Goal: Task Accomplishment & Management: Manage account settings

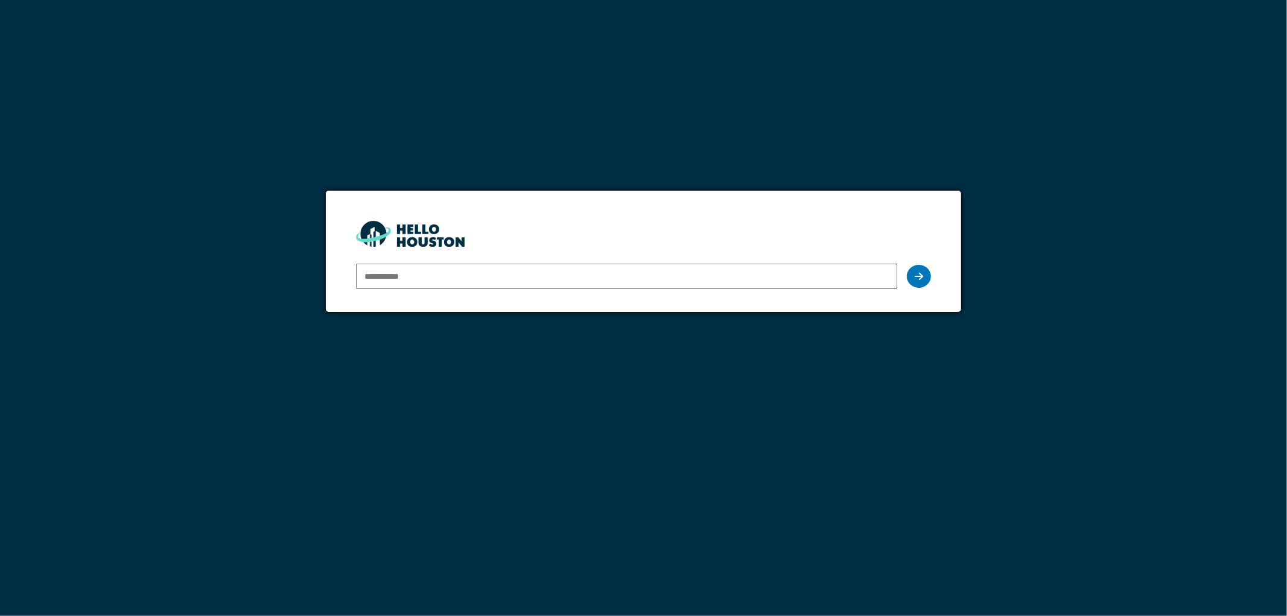
type input "**********"
click at [917, 278] on icon at bounding box center [919, 276] width 8 height 10
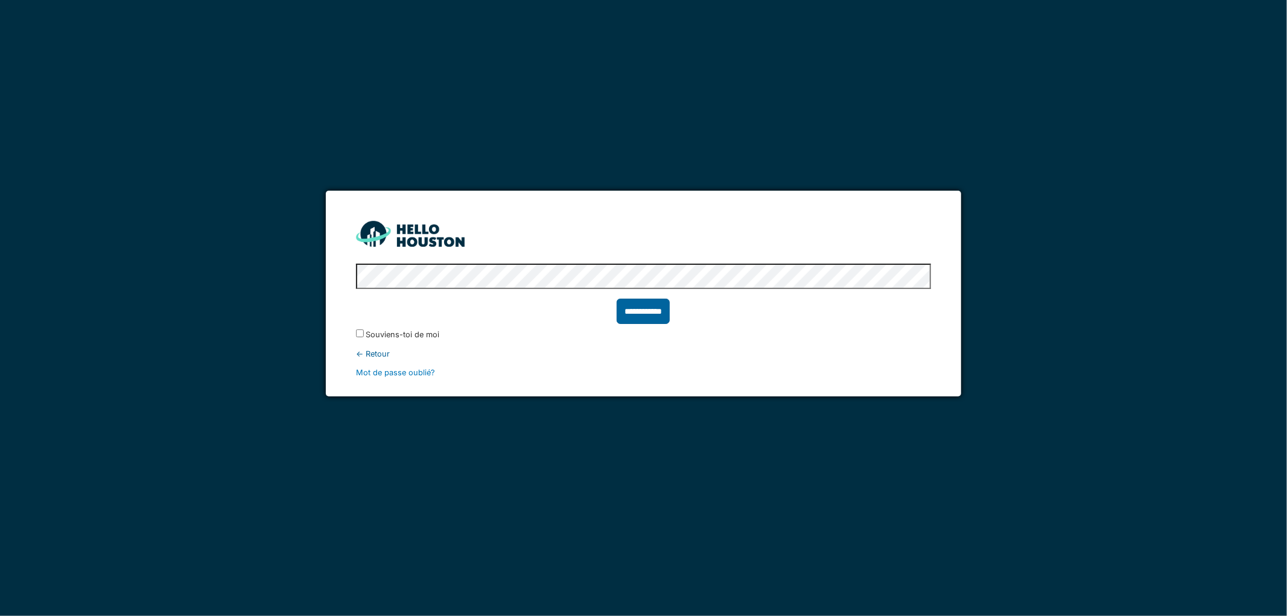
click at [644, 316] on input "**********" at bounding box center [643, 311] width 53 height 25
type input "******"
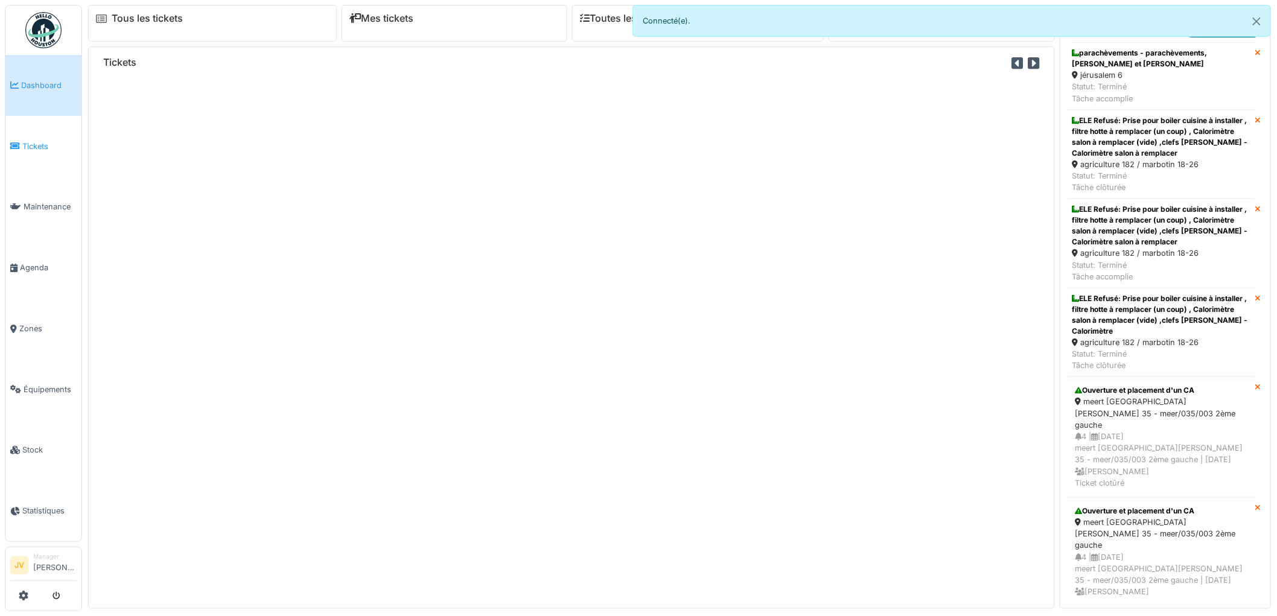
click at [34, 142] on span "Tickets" at bounding box center [49, 146] width 54 height 11
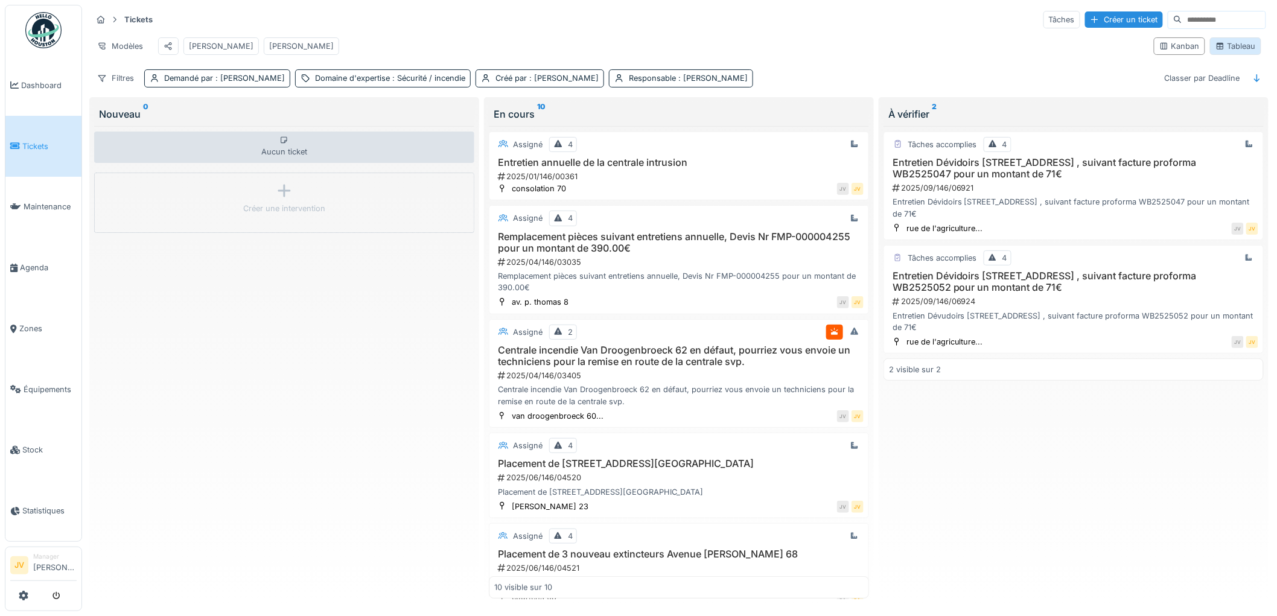
click at [1228, 44] on div "Tableau" at bounding box center [1235, 45] width 51 height 17
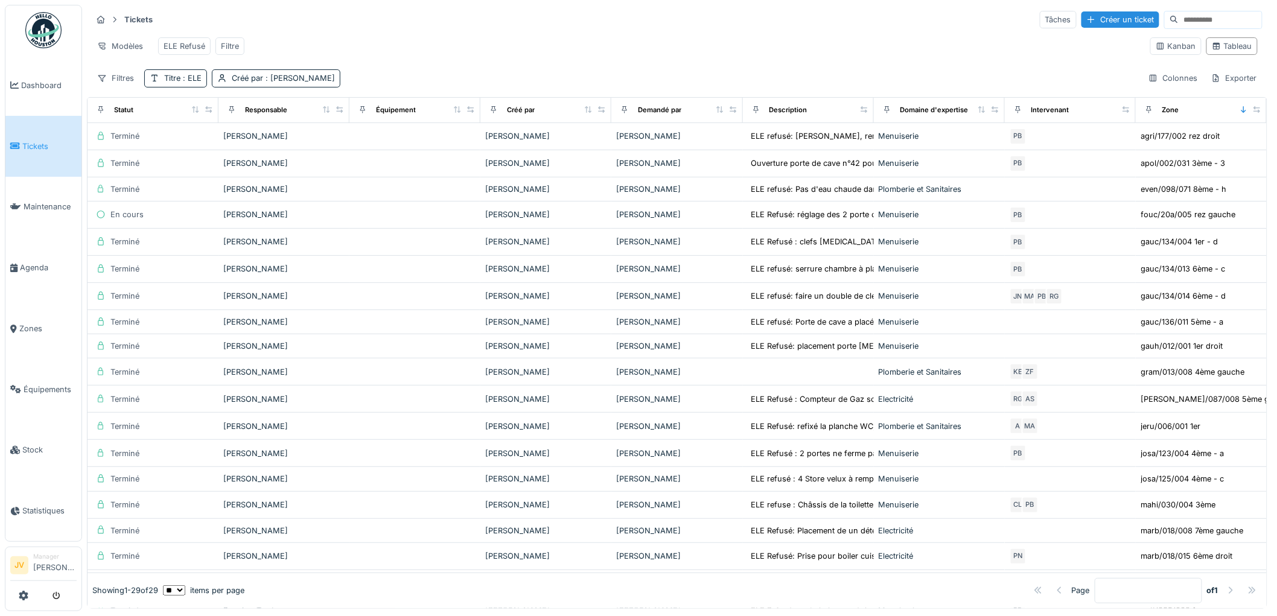
click at [1178, 14] on input at bounding box center [1219, 19] width 83 height 17
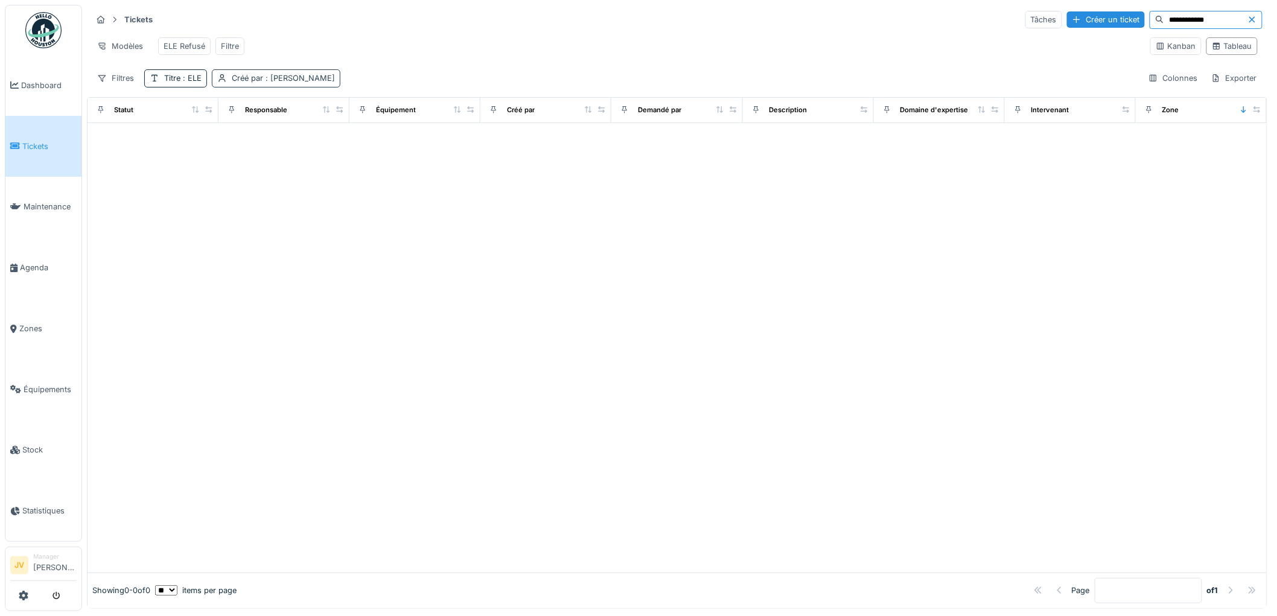
type input "**********"
click at [290, 83] on span ": Jan Vanderheyden" at bounding box center [299, 78] width 72 height 9
click at [332, 119] on div "Supprimer" at bounding box center [319, 120] width 62 height 16
click at [178, 84] on div "Titre : ELE" at bounding box center [182, 77] width 37 height 11
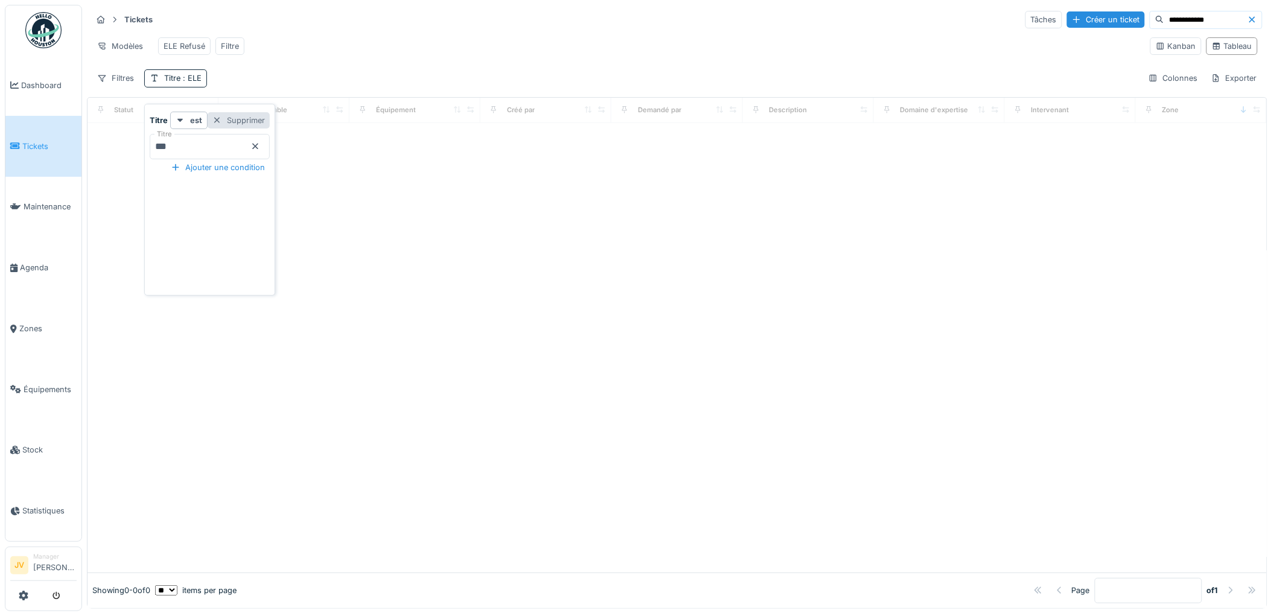
click at [264, 116] on div "Supprimer" at bounding box center [239, 120] width 62 height 16
click at [1210, 19] on input "**********" at bounding box center [1205, 19] width 83 height 17
click at [1155, 18] on icon at bounding box center [1159, 19] width 9 height 7
click at [42, 141] on span "Tickets" at bounding box center [49, 146] width 54 height 11
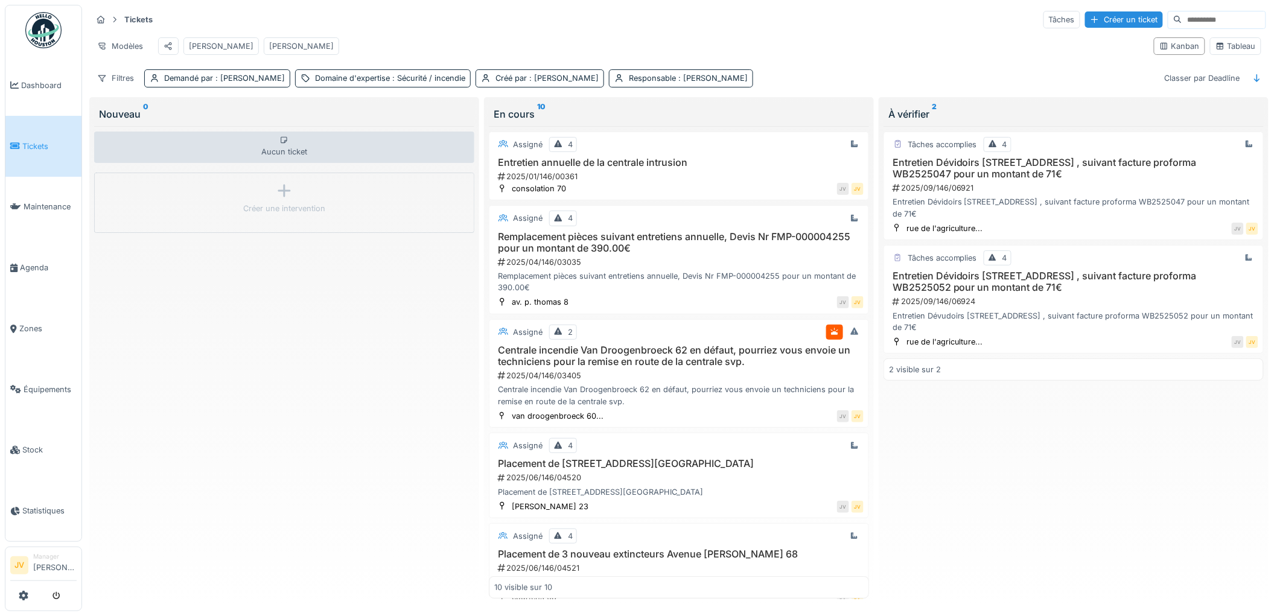
click at [28, 137] on link "Tickets" at bounding box center [43, 146] width 76 height 61
click at [131, 19] on strong "Tickets" at bounding box center [138, 19] width 38 height 11
click at [100, 19] on icon at bounding box center [101, 20] width 10 height 8
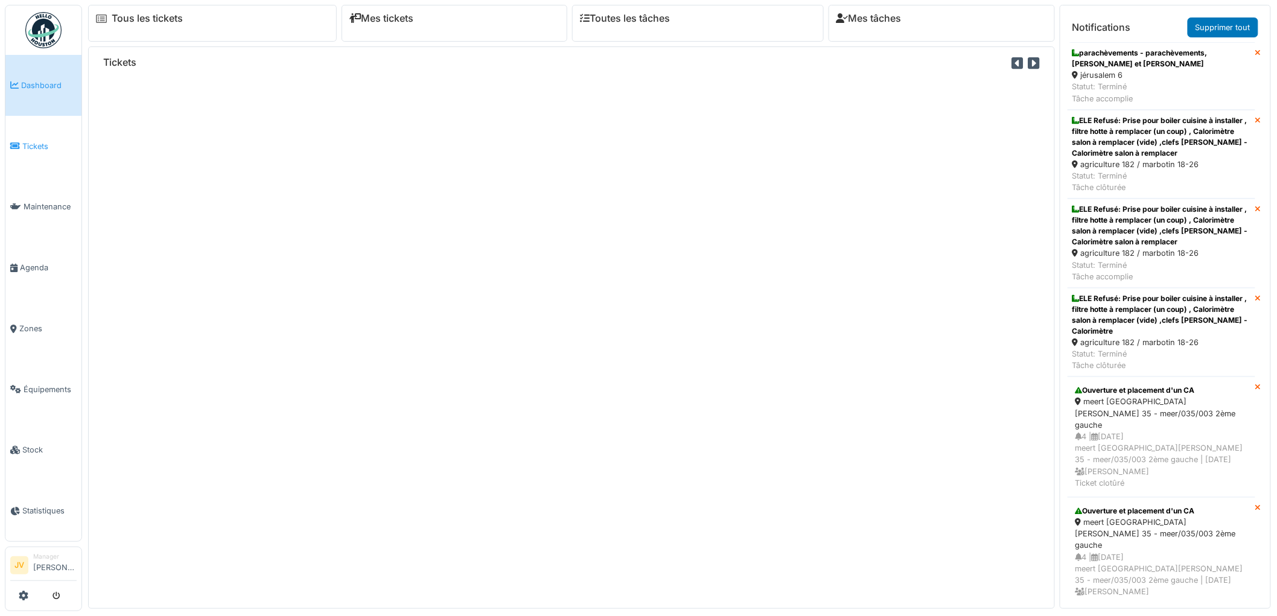
click at [35, 144] on span "Tickets" at bounding box center [49, 146] width 54 height 11
click at [35, 143] on span "Tickets" at bounding box center [49, 146] width 54 height 11
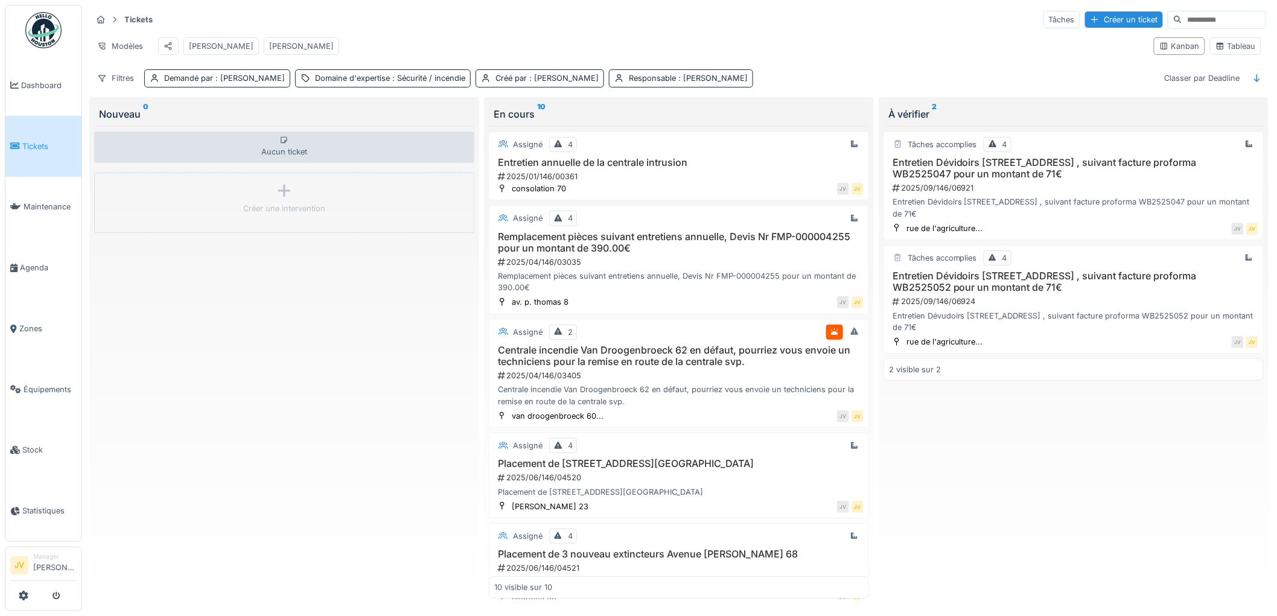
click at [1213, 22] on input at bounding box center [1223, 19] width 83 height 17
click at [1222, 50] on div "Tableau" at bounding box center [1235, 45] width 40 height 11
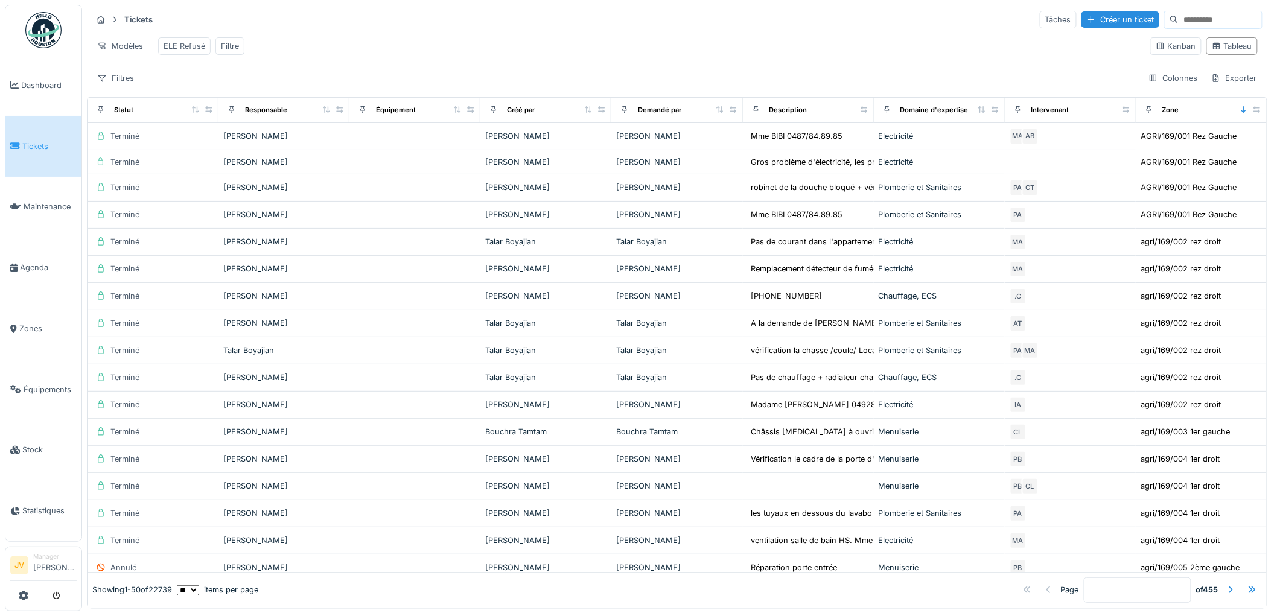
click at [1178, 19] on input at bounding box center [1219, 19] width 83 height 17
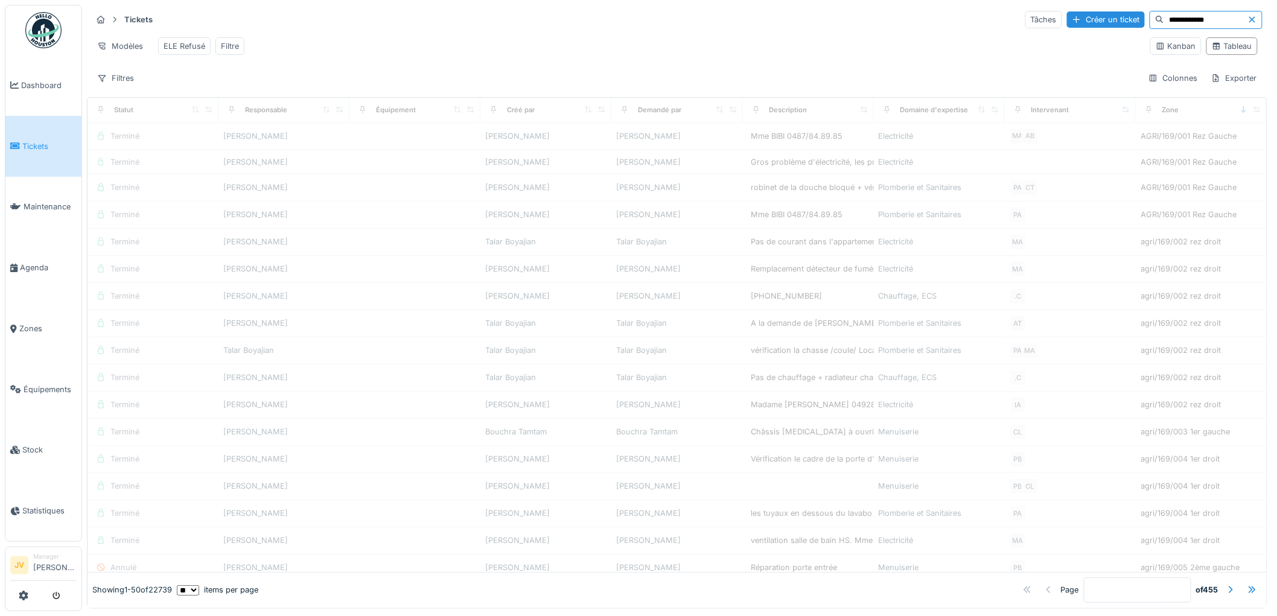
type input "**********"
click at [189, 45] on div "ELE Refusé" at bounding box center [185, 45] width 42 height 11
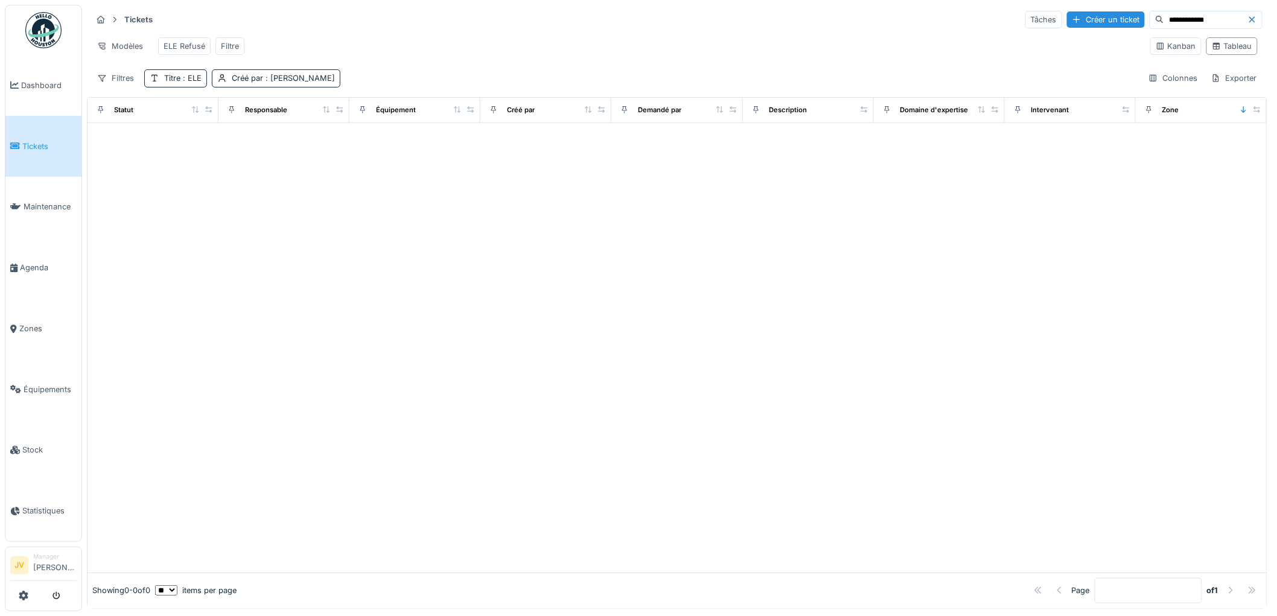
drag, startPoint x: 186, startPoint y: 90, endPoint x: 609, endPoint y: 278, distance: 463.0
click at [760, 346] on div at bounding box center [676, 347] width 1179 height 449
click at [184, 83] on span ": ELE" at bounding box center [190, 78] width 21 height 9
click at [270, 121] on div "Supprimer" at bounding box center [239, 120] width 62 height 16
drag, startPoint x: 219, startPoint y: 83, endPoint x: 188, endPoint y: 92, distance: 32.7
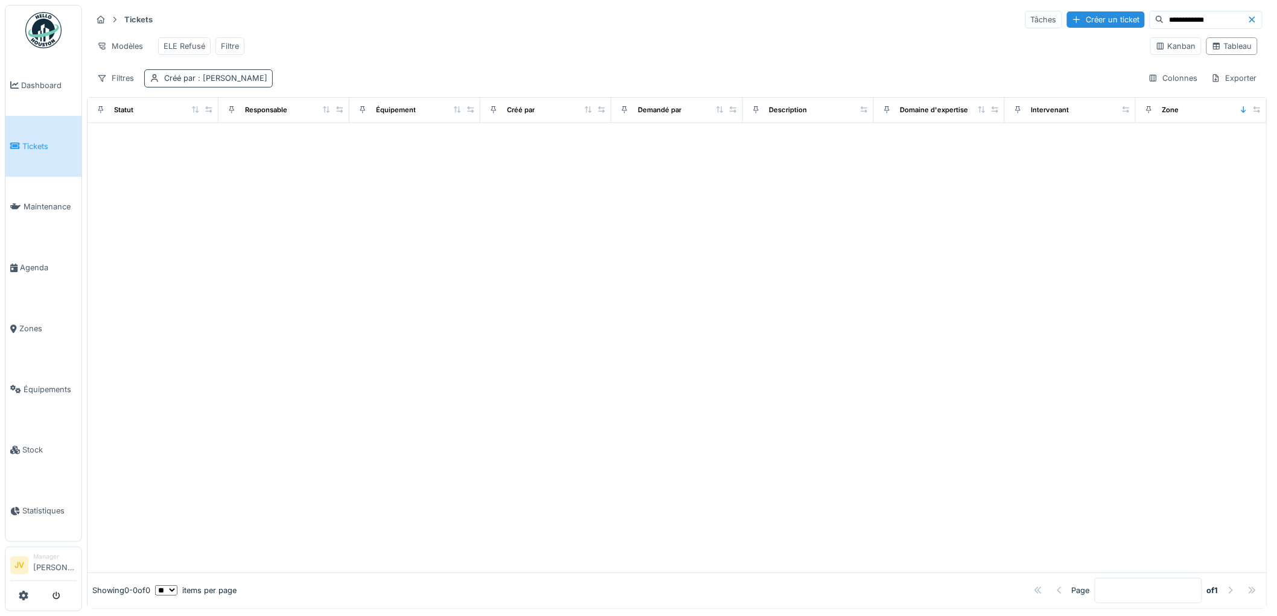
click at [188, 84] on div "Créé par : Jan Vanderheyden" at bounding box center [215, 77] width 103 height 11
click at [258, 119] on div "Supprimer" at bounding box center [252, 120] width 62 height 16
click at [1156, 16] on icon at bounding box center [1159, 19] width 7 height 7
click at [1164, 49] on div "Kanban" at bounding box center [1175, 45] width 40 height 11
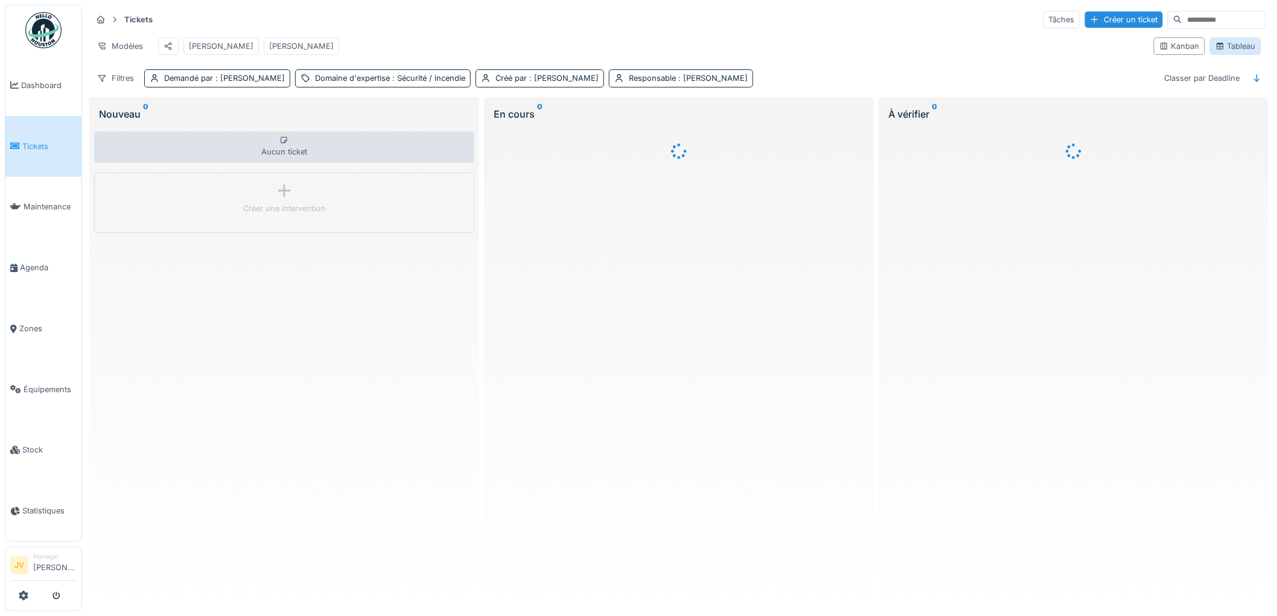
click at [1225, 51] on div "Tableau" at bounding box center [1235, 45] width 40 height 11
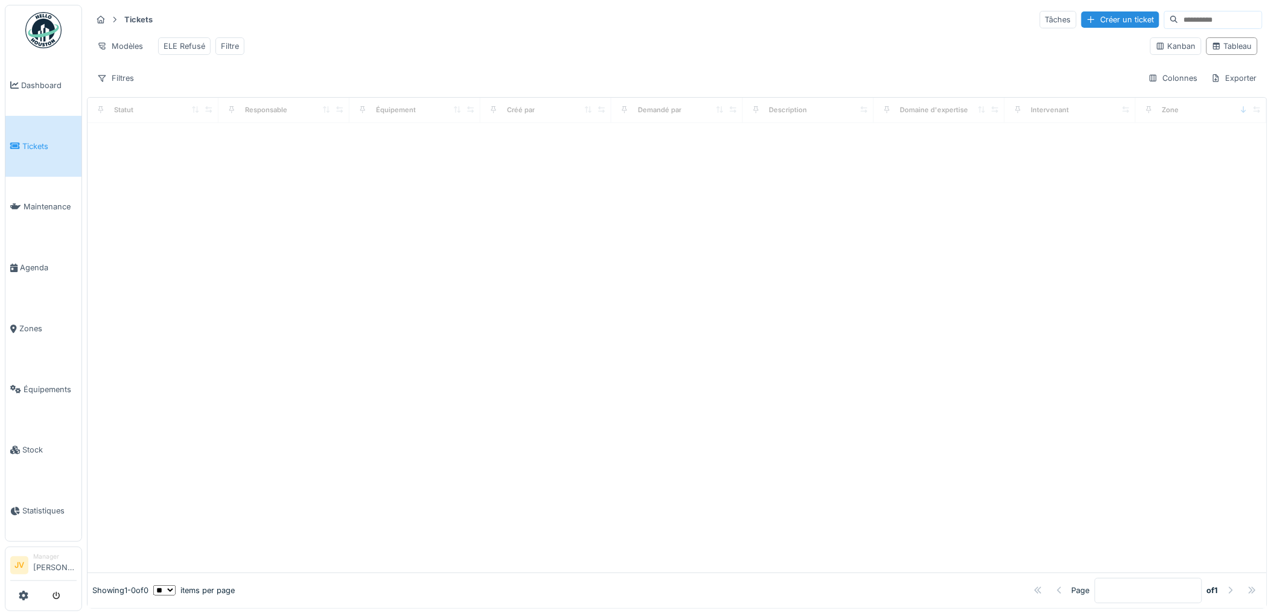
click at [1178, 17] on input at bounding box center [1219, 19] width 83 height 17
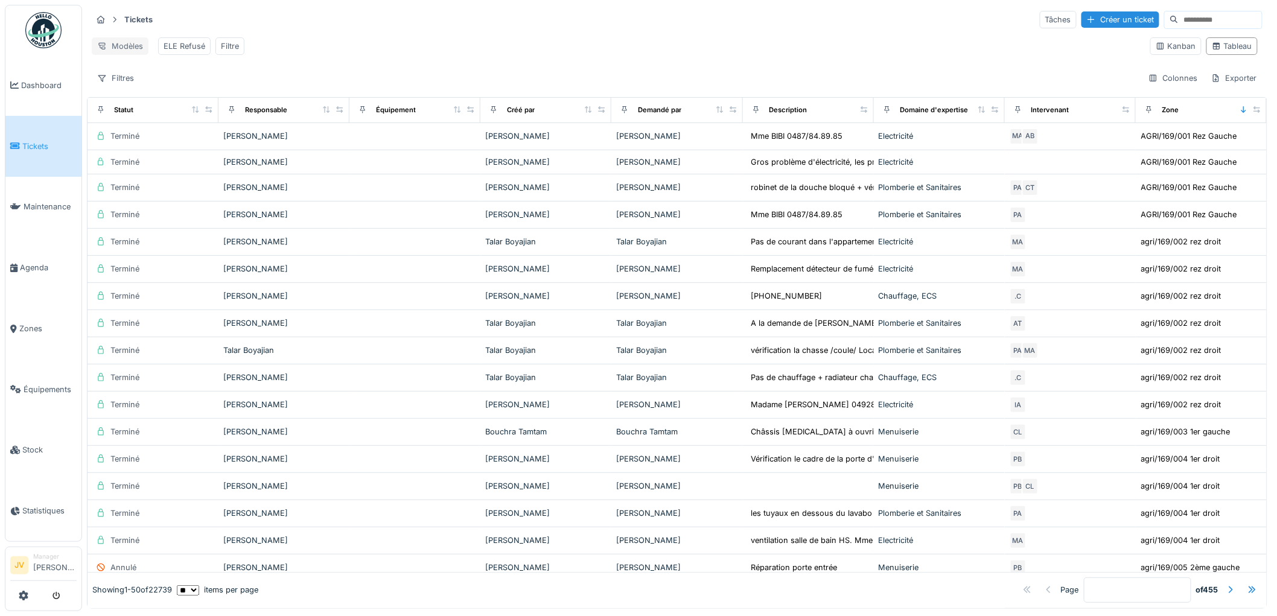
click at [128, 44] on div "Modèles" at bounding box center [120, 45] width 57 height 17
click at [122, 69] on div "Nouvelle vue" at bounding box center [145, 74] width 101 height 18
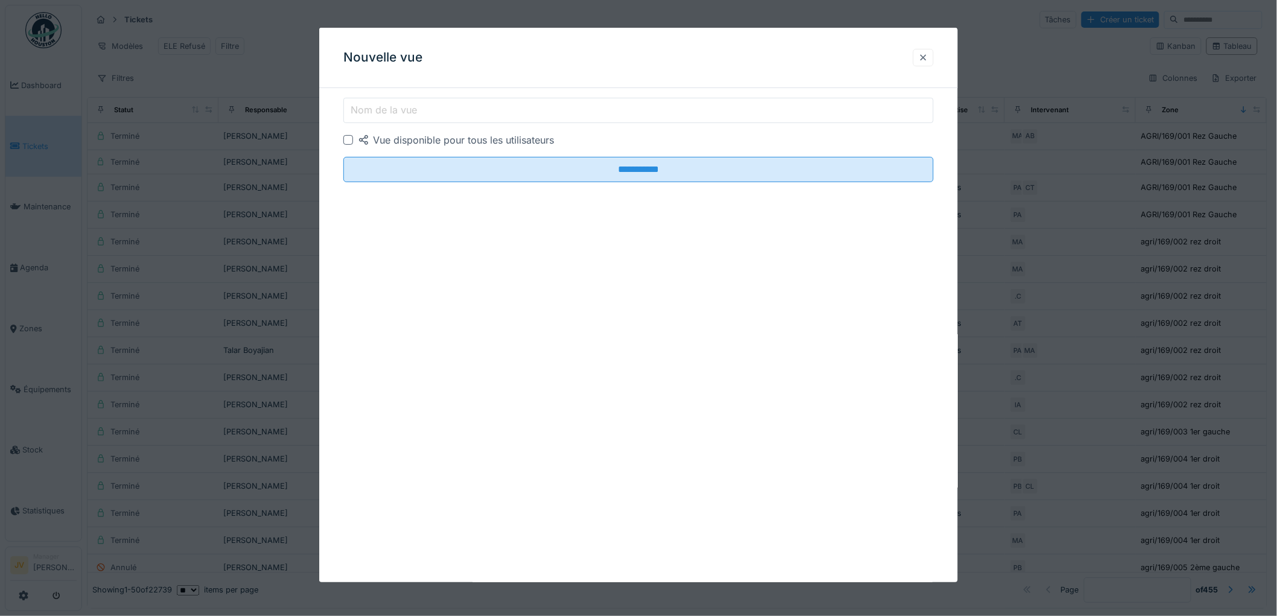
click at [928, 57] on div at bounding box center [923, 57] width 10 height 11
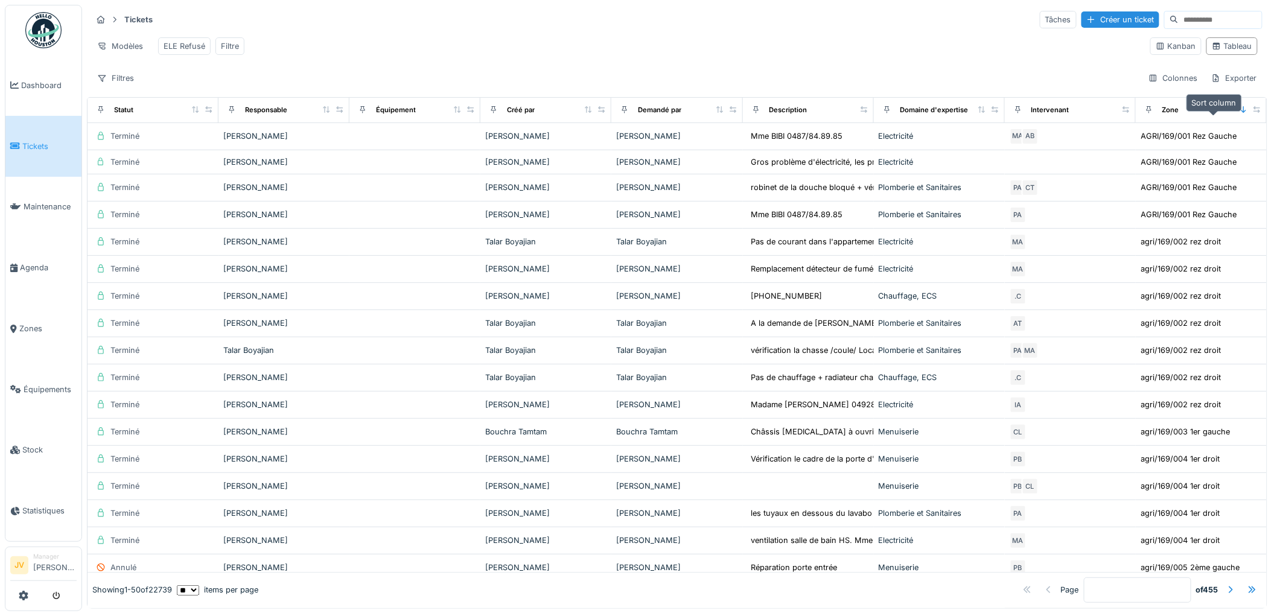
click at [1241, 113] on icon at bounding box center [1243, 109] width 5 height 7
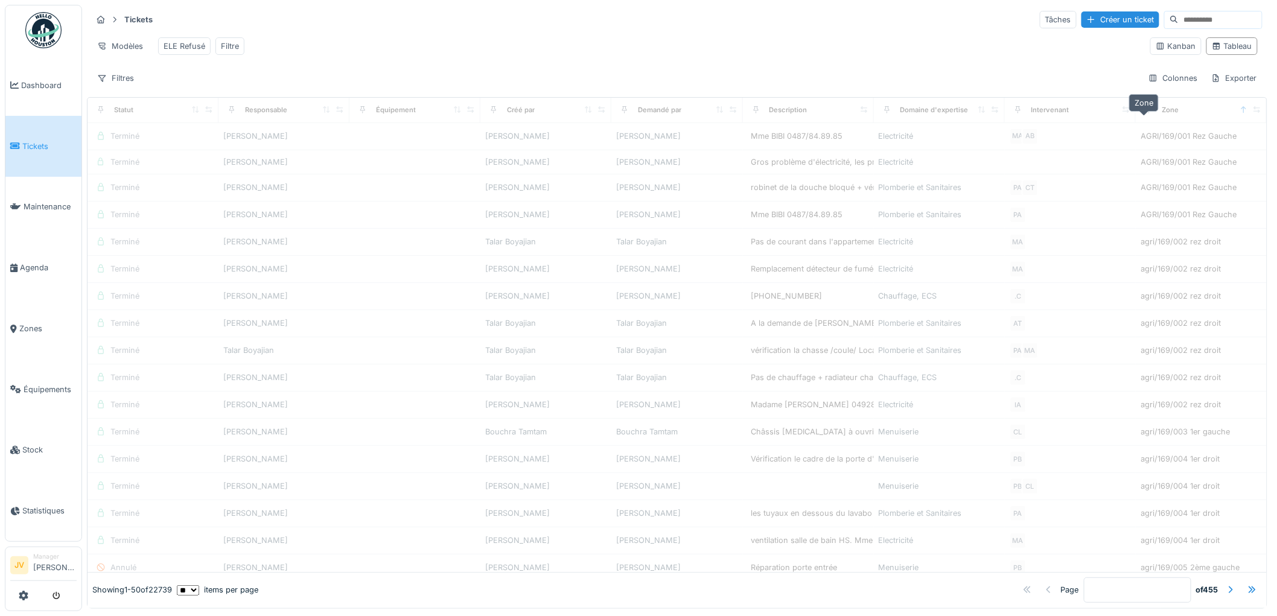
click at [1162, 115] on div "Zone" at bounding box center [1170, 110] width 17 height 10
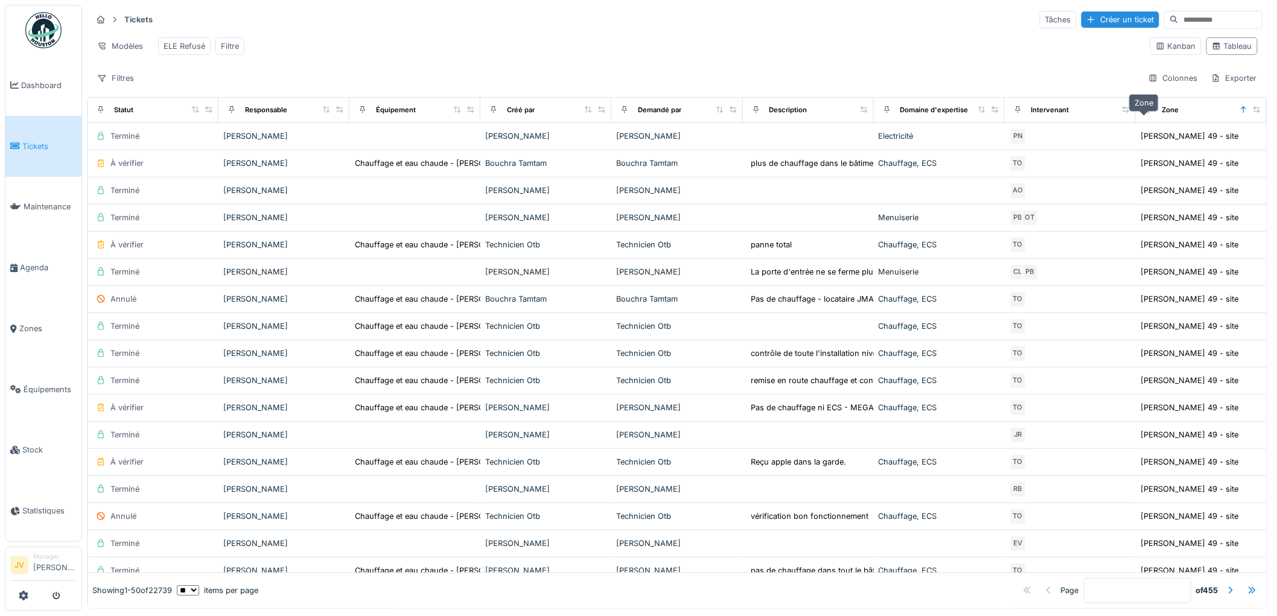
click at [1162, 115] on div "Zone" at bounding box center [1170, 110] width 17 height 10
click at [1239, 115] on div at bounding box center [1250, 110] width 22 height 10
click at [130, 87] on div "Filtres" at bounding box center [116, 77] width 48 height 17
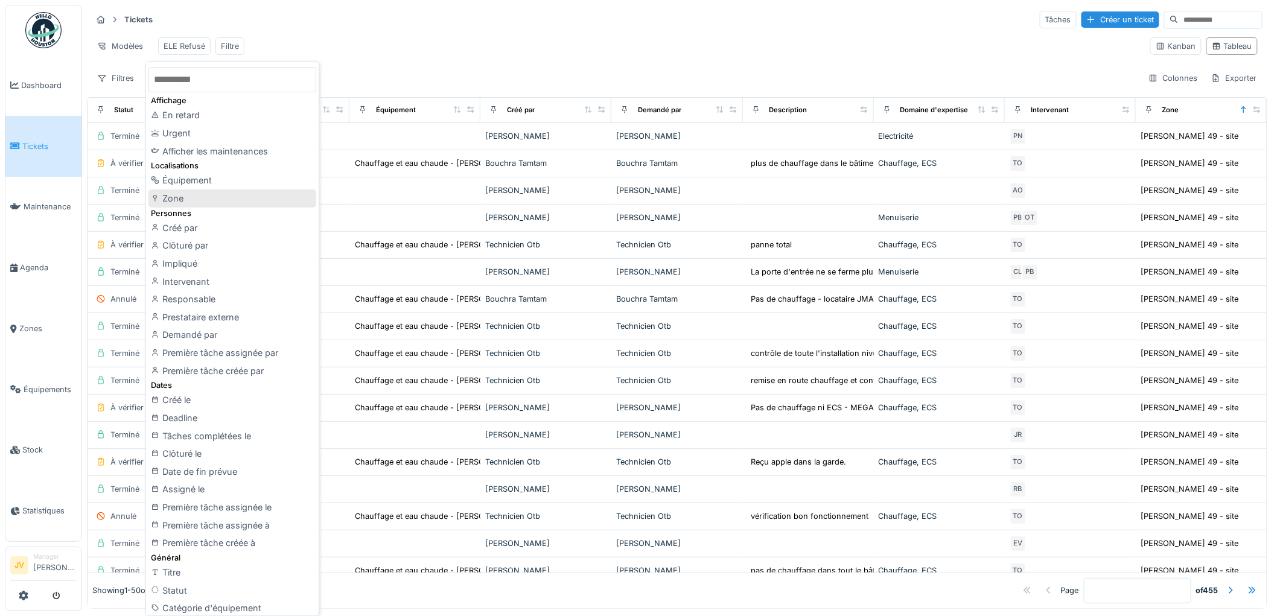
click at [191, 198] on div "Zone" at bounding box center [232, 198] width 168 height 18
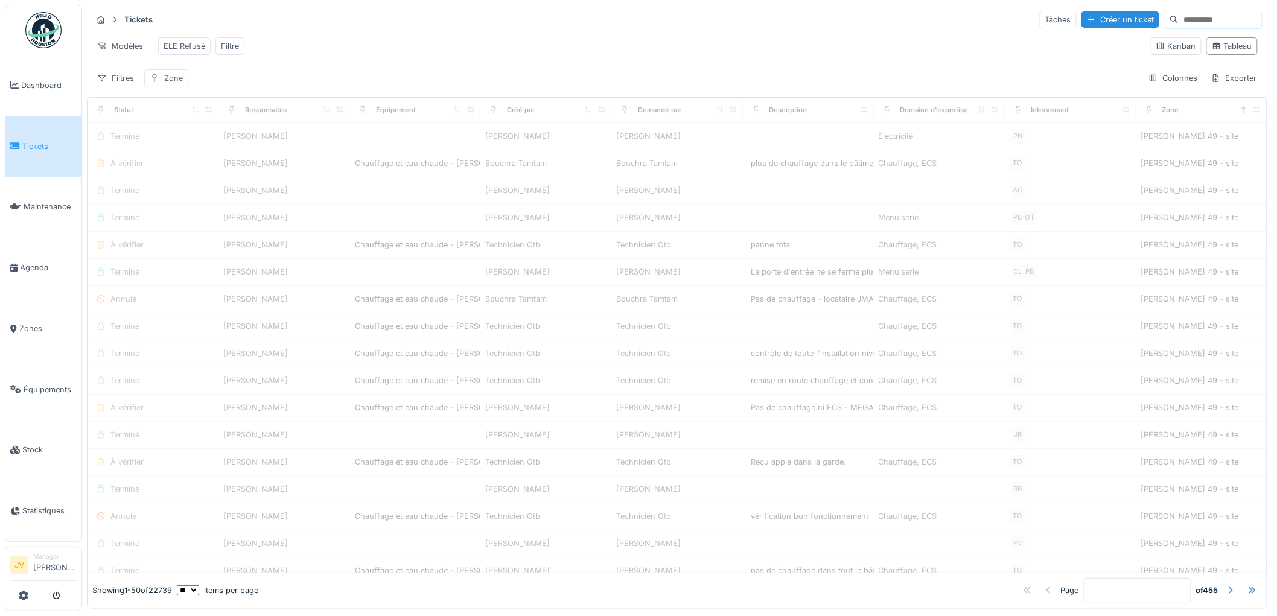
click at [173, 84] on div "Zone" at bounding box center [173, 77] width 19 height 11
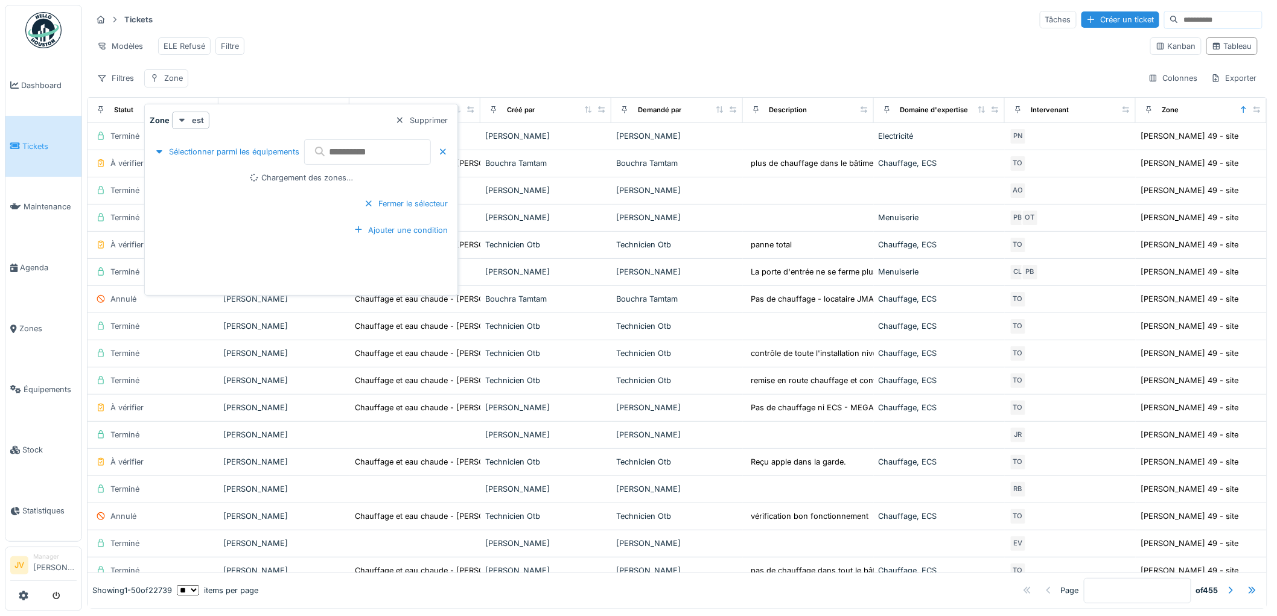
click at [347, 151] on input "text" at bounding box center [367, 151] width 127 height 25
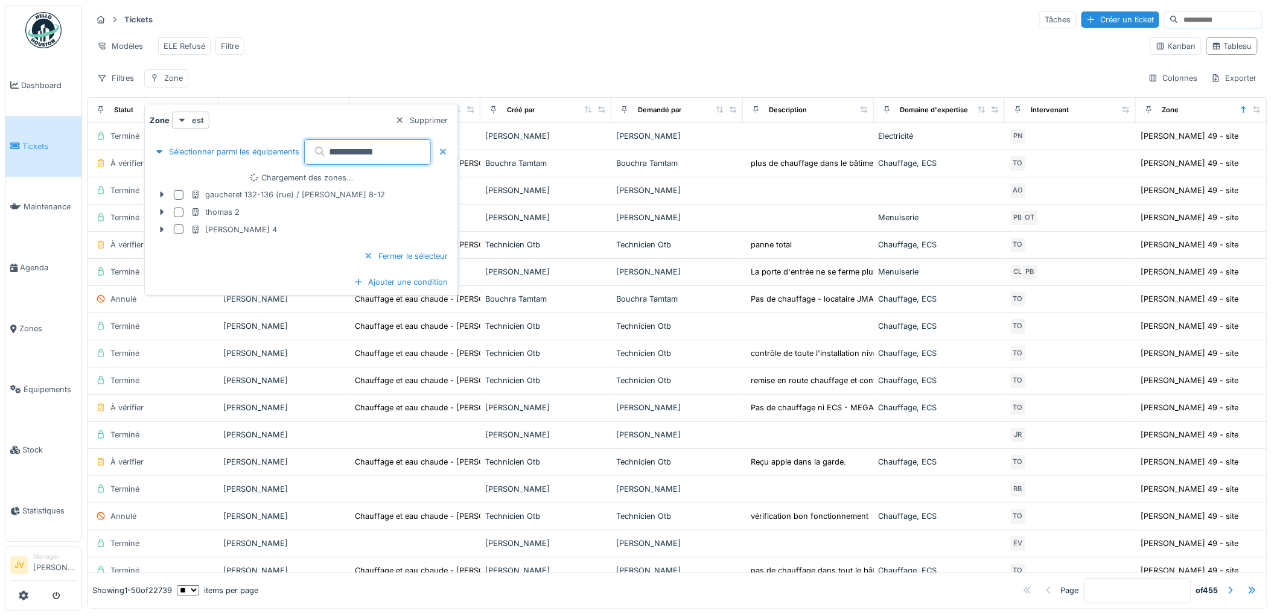
type input "**********"
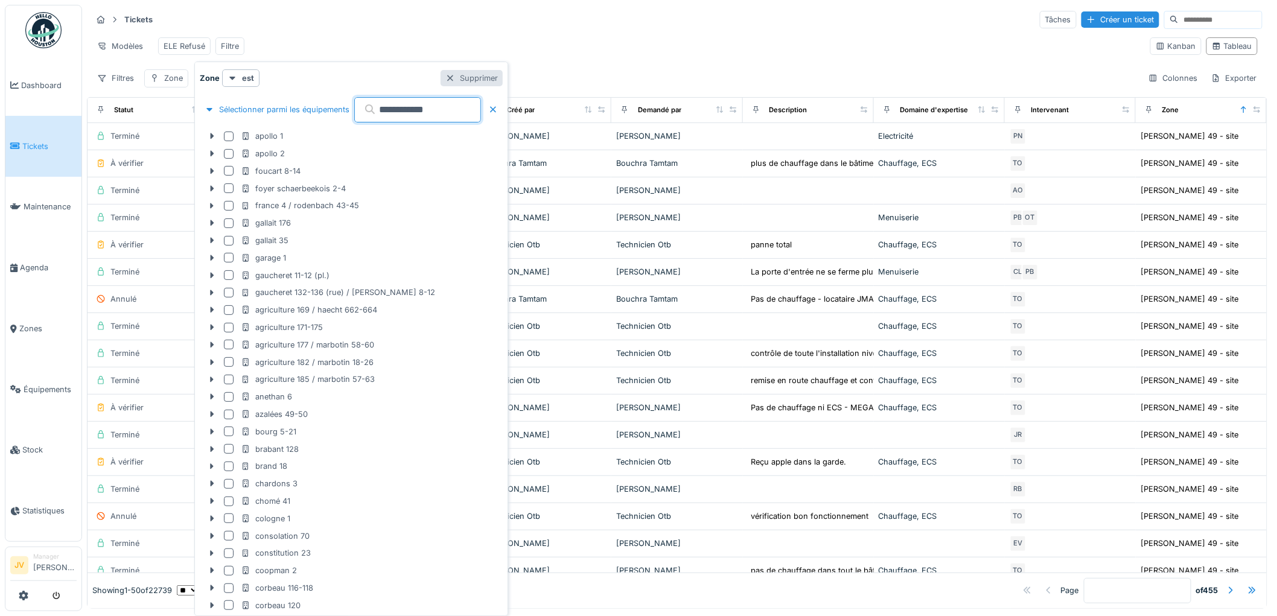
click at [497, 84] on div "Supprimer" at bounding box center [471, 78] width 62 height 16
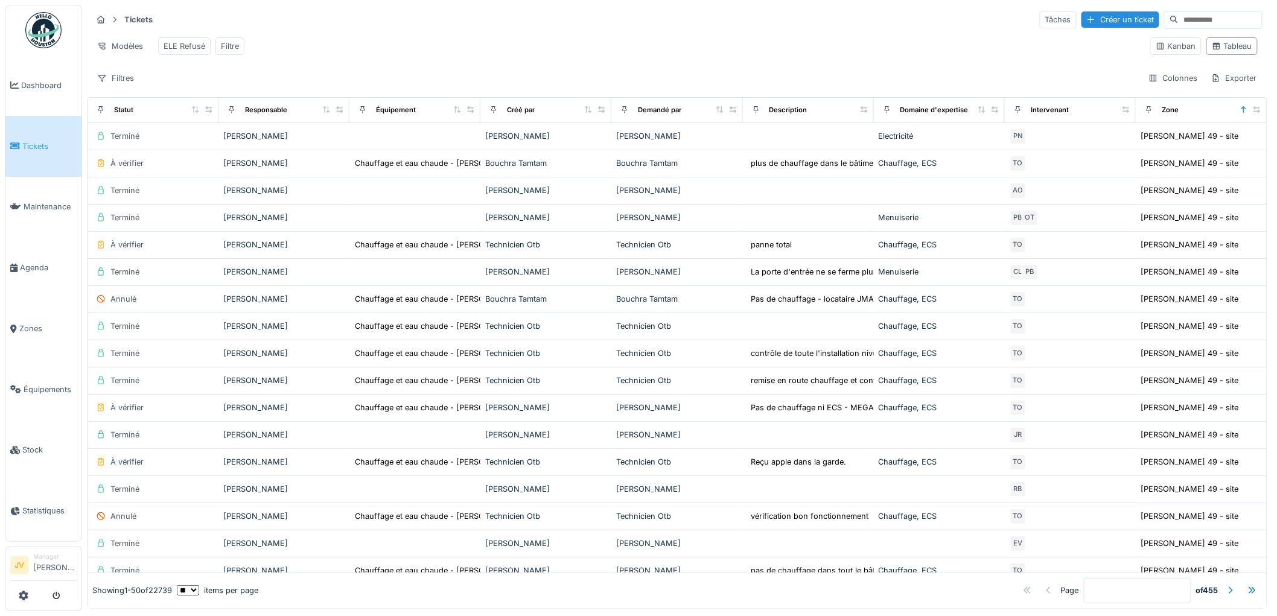
click at [1178, 17] on input at bounding box center [1219, 19] width 83 height 17
type input "**********"
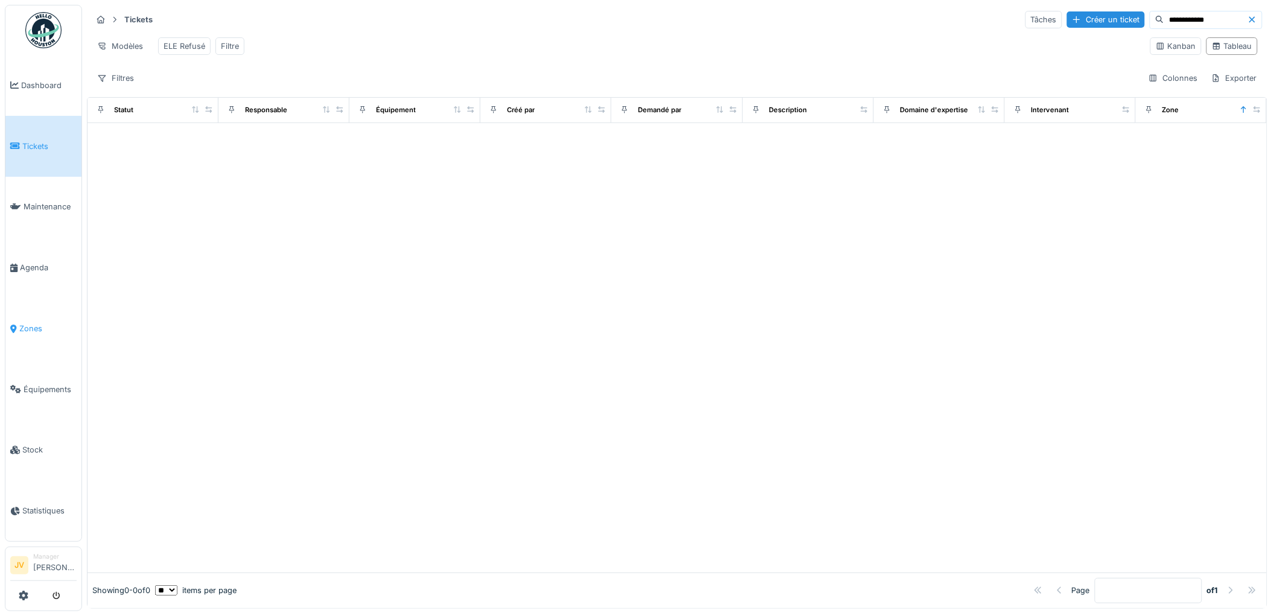
click at [27, 323] on span "Zones" at bounding box center [47, 328] width 57 height 11
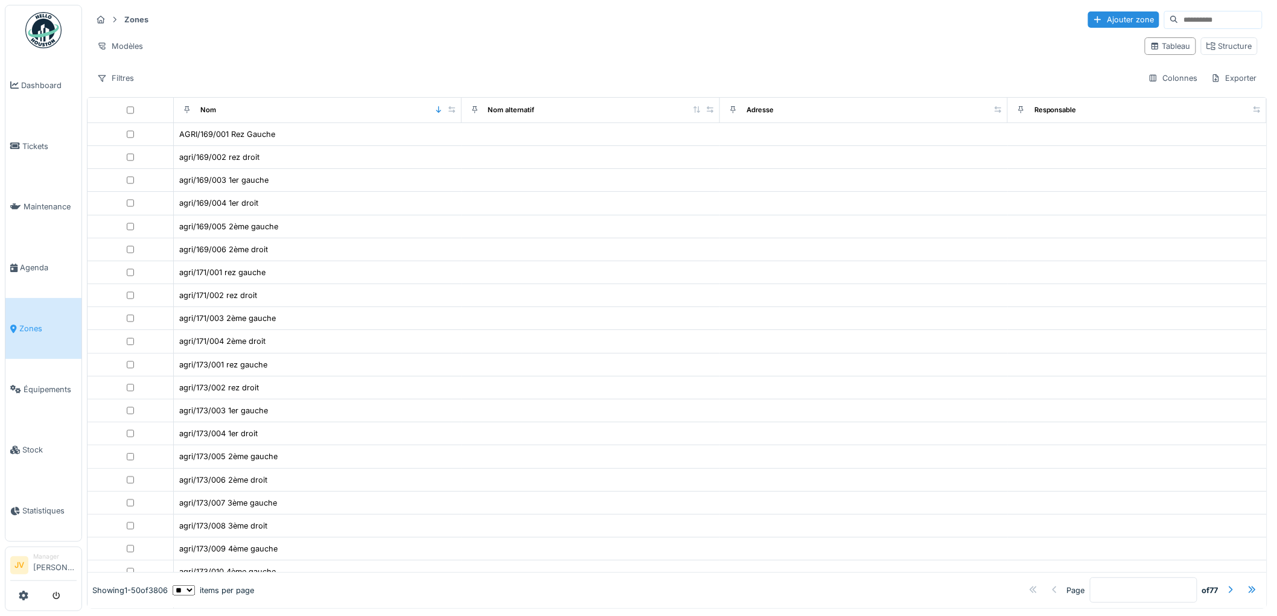
click at [1178, 19] on input at bounding box center [1219, 19] width 83 height 17
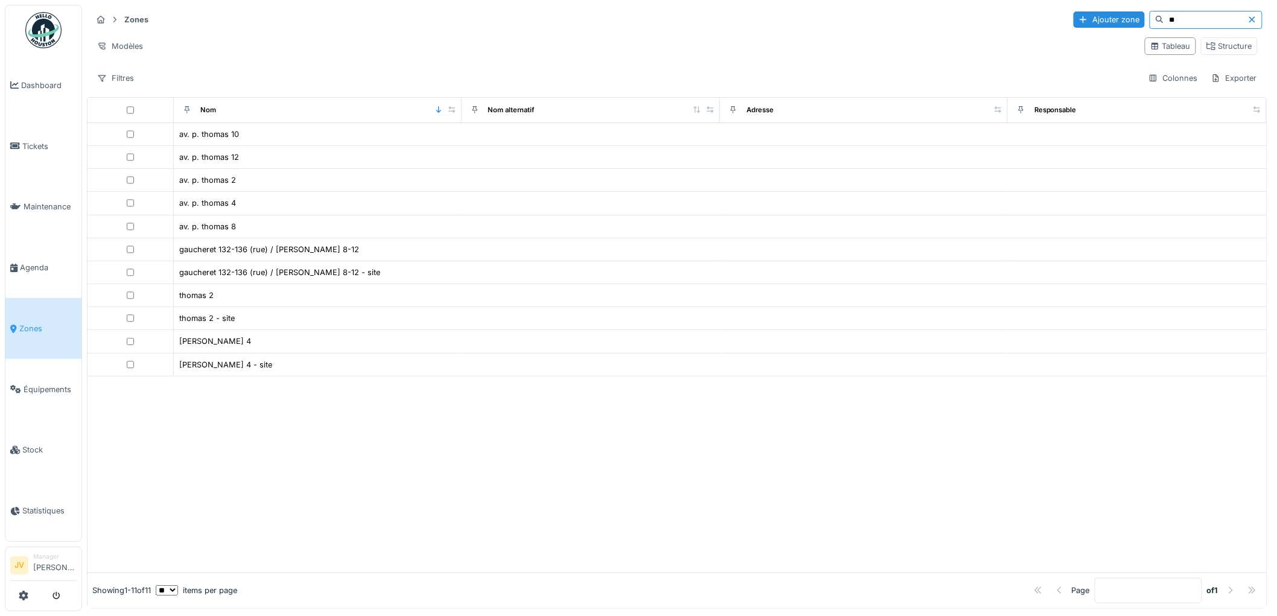
type input "*"
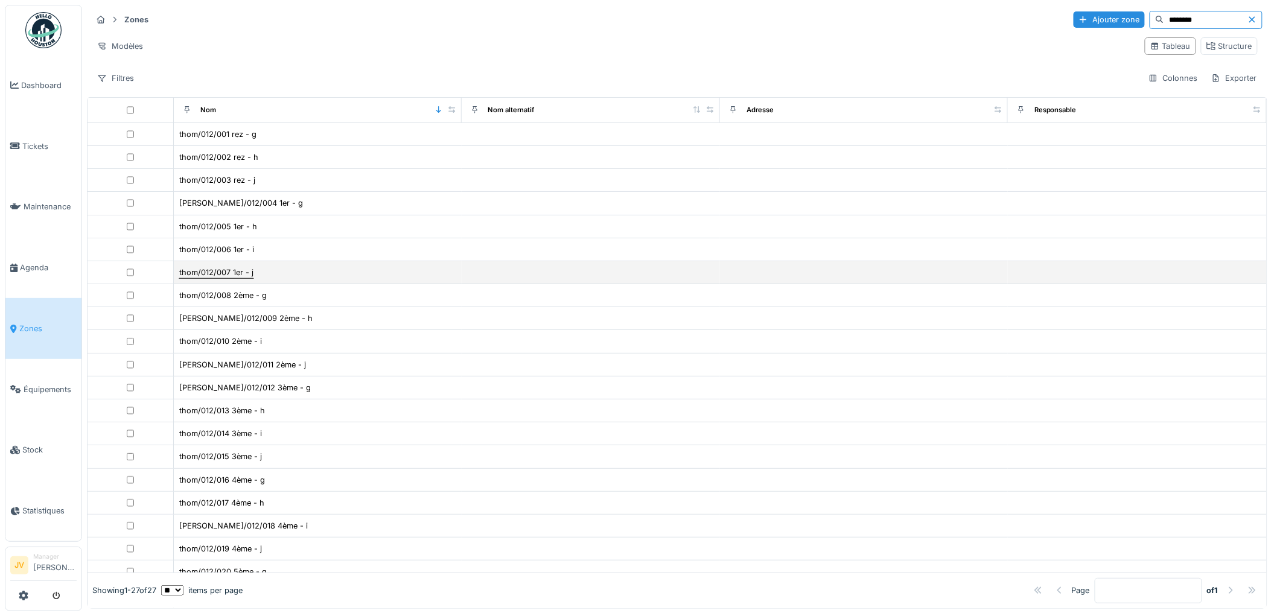
type input "********"
click at [224, 278] on div "thom/012/007 1er - j" at bounding box center [216, 272] width 74 height 11
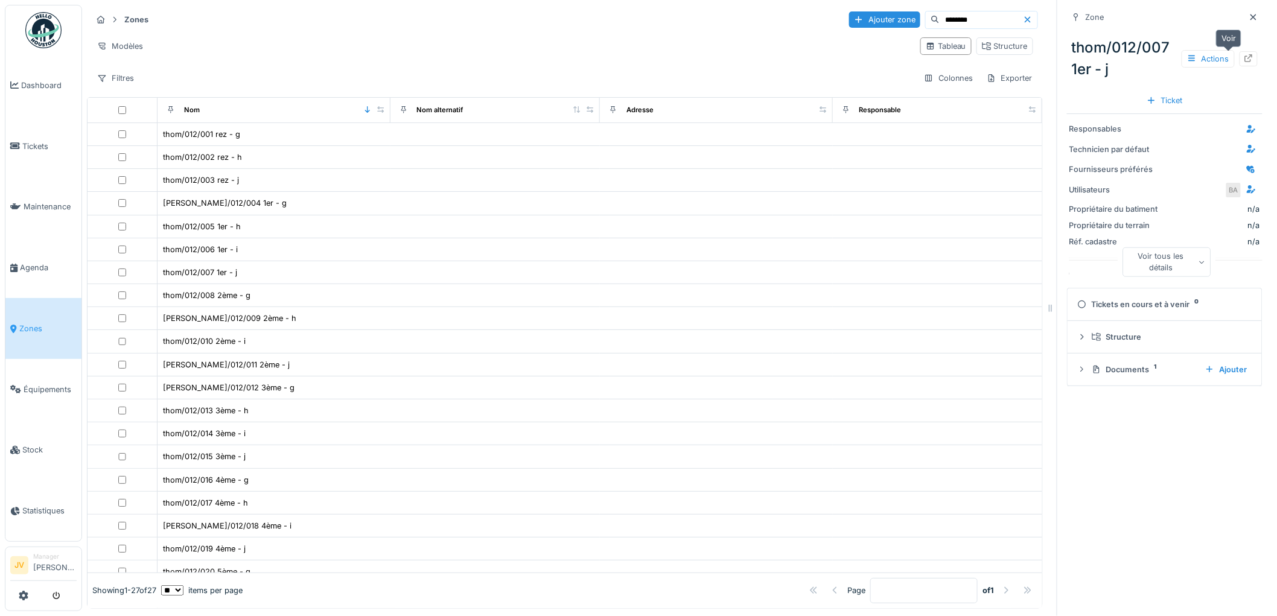
click at [1243, 59] on icon at bounding box center [1248, 58] width 10 height 8
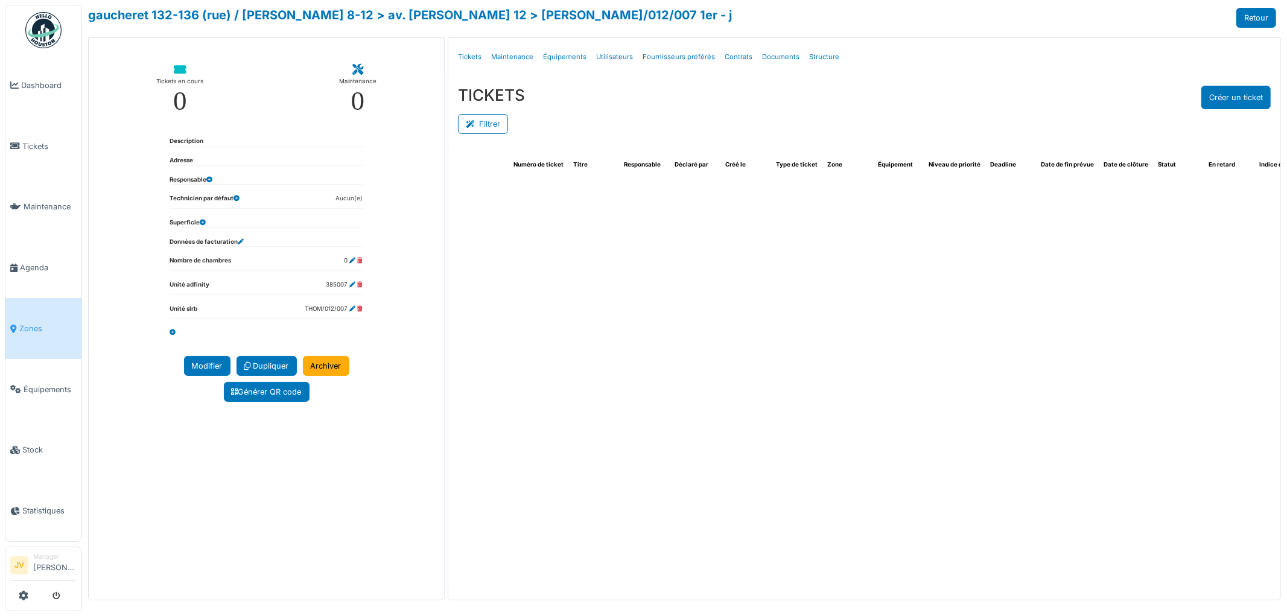
select select "***"
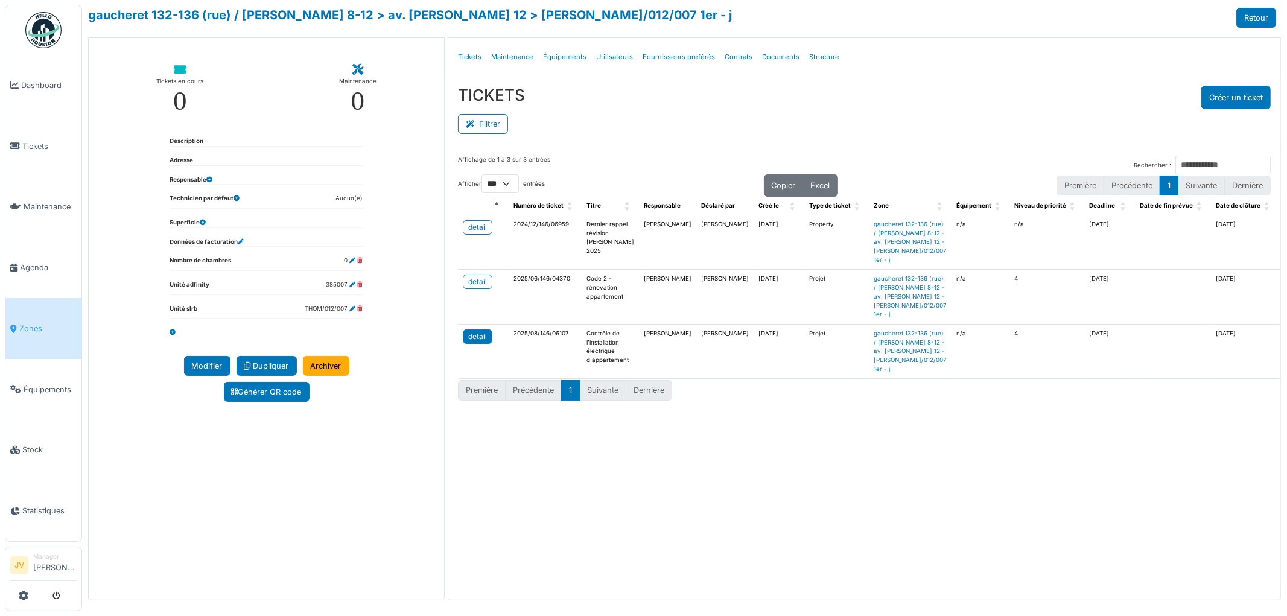
click at [483, 342] on div "detail" at bounding box center [477, 336] width 19 height 11
click at [478, 287] on div "detail" at bounding box center [477, 281] width 19 height 11
